Goal: Find contact information: Find contact information

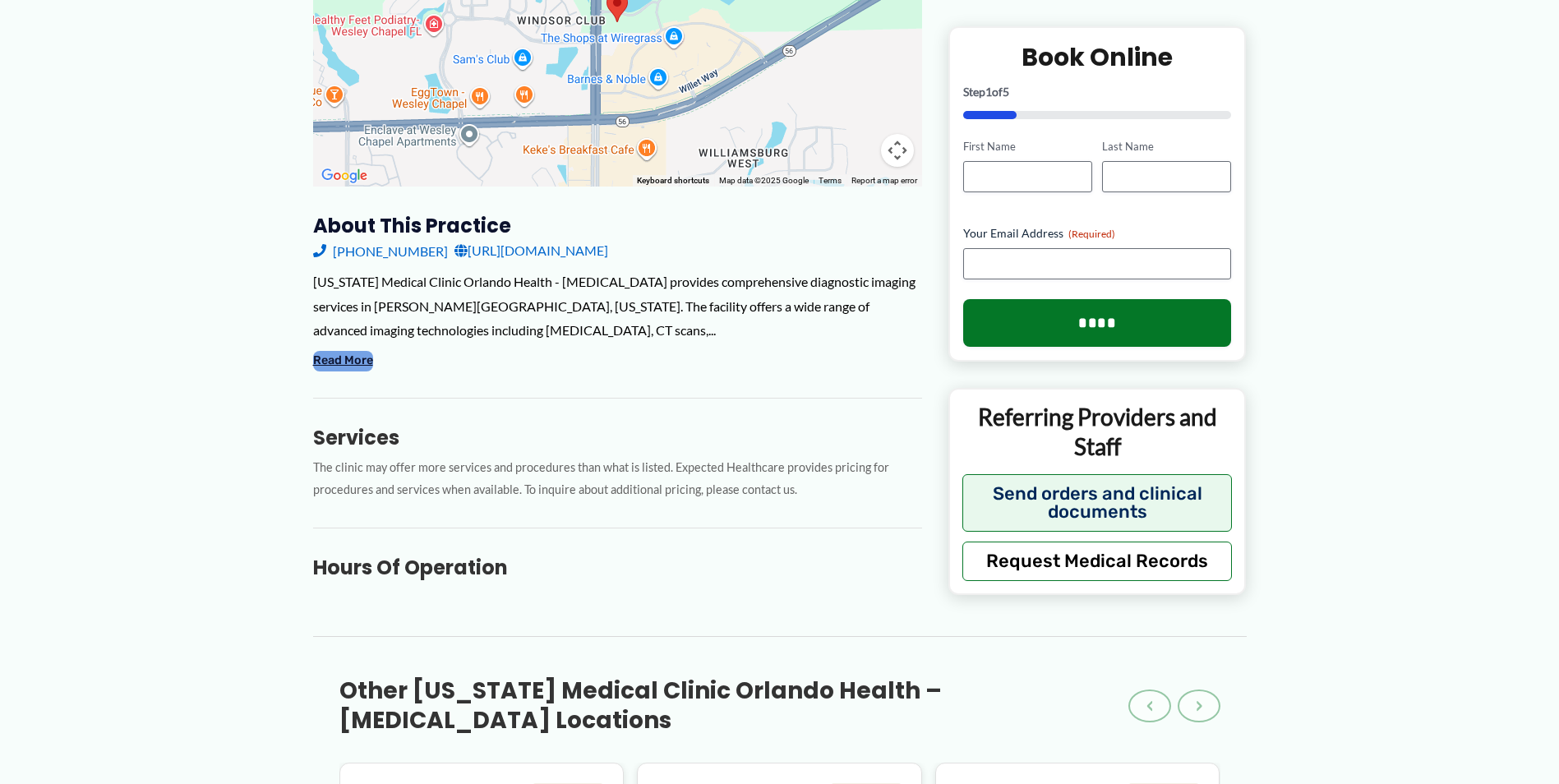
click at [362, 351] on button "Read More" at bounding box center [343, 360] width 60 height 20
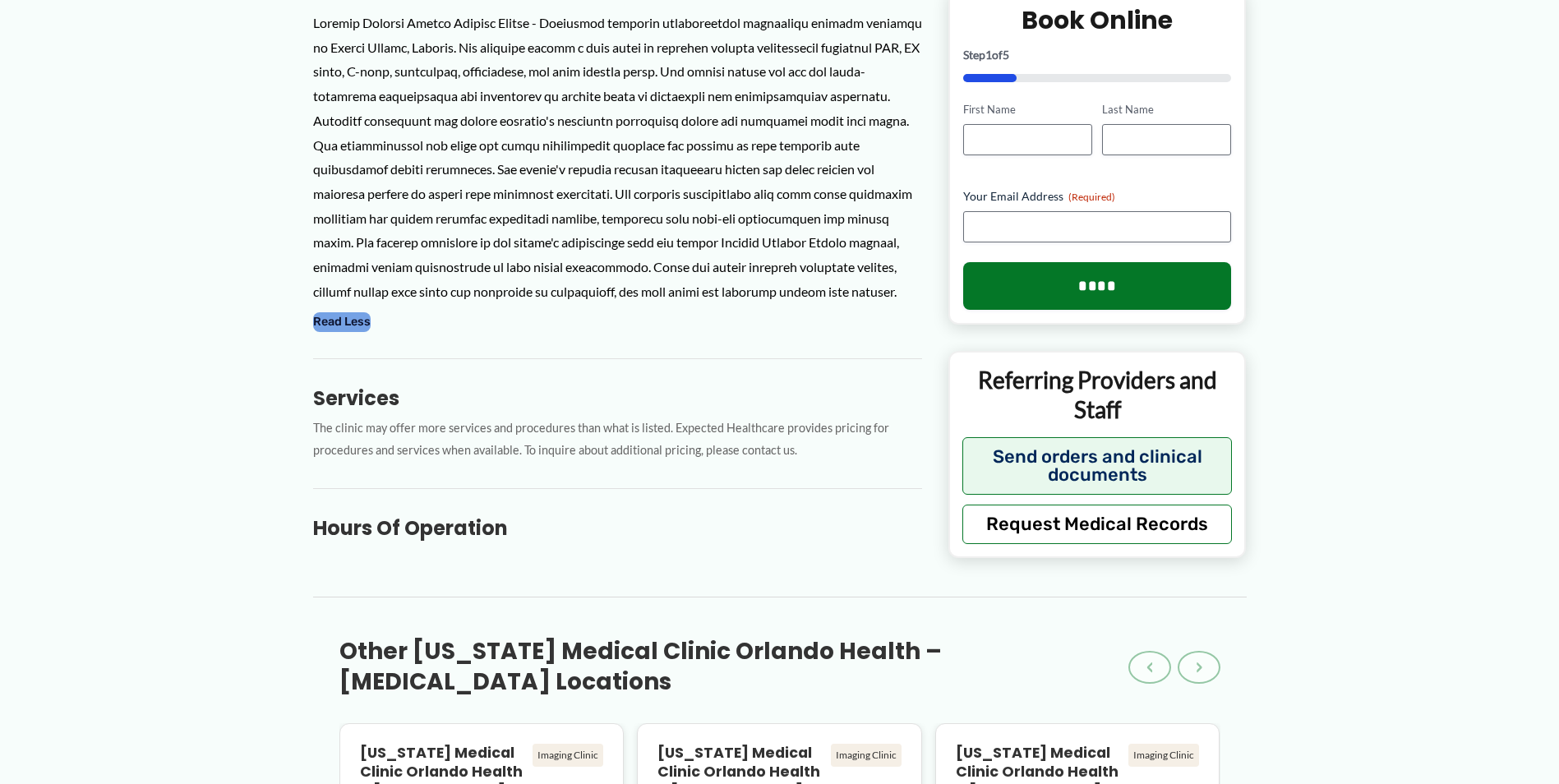
scroll to position [329, 0]
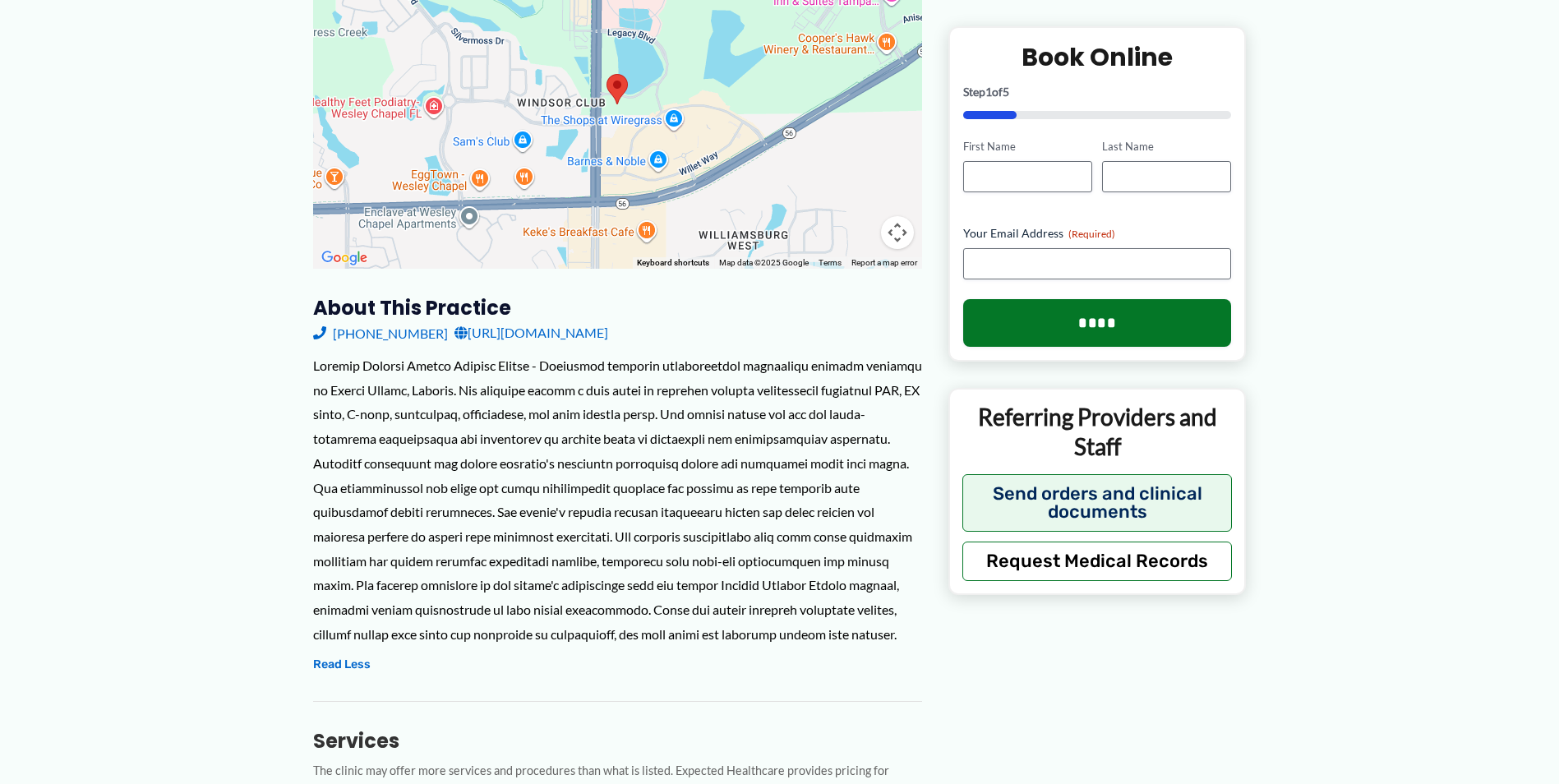
click at [539, 320] on link "[URL][DOMAIN_NAME]" at bounding box center [531, 332] width 154 height 24
